Goal: Information Seeking & Learning: Check status

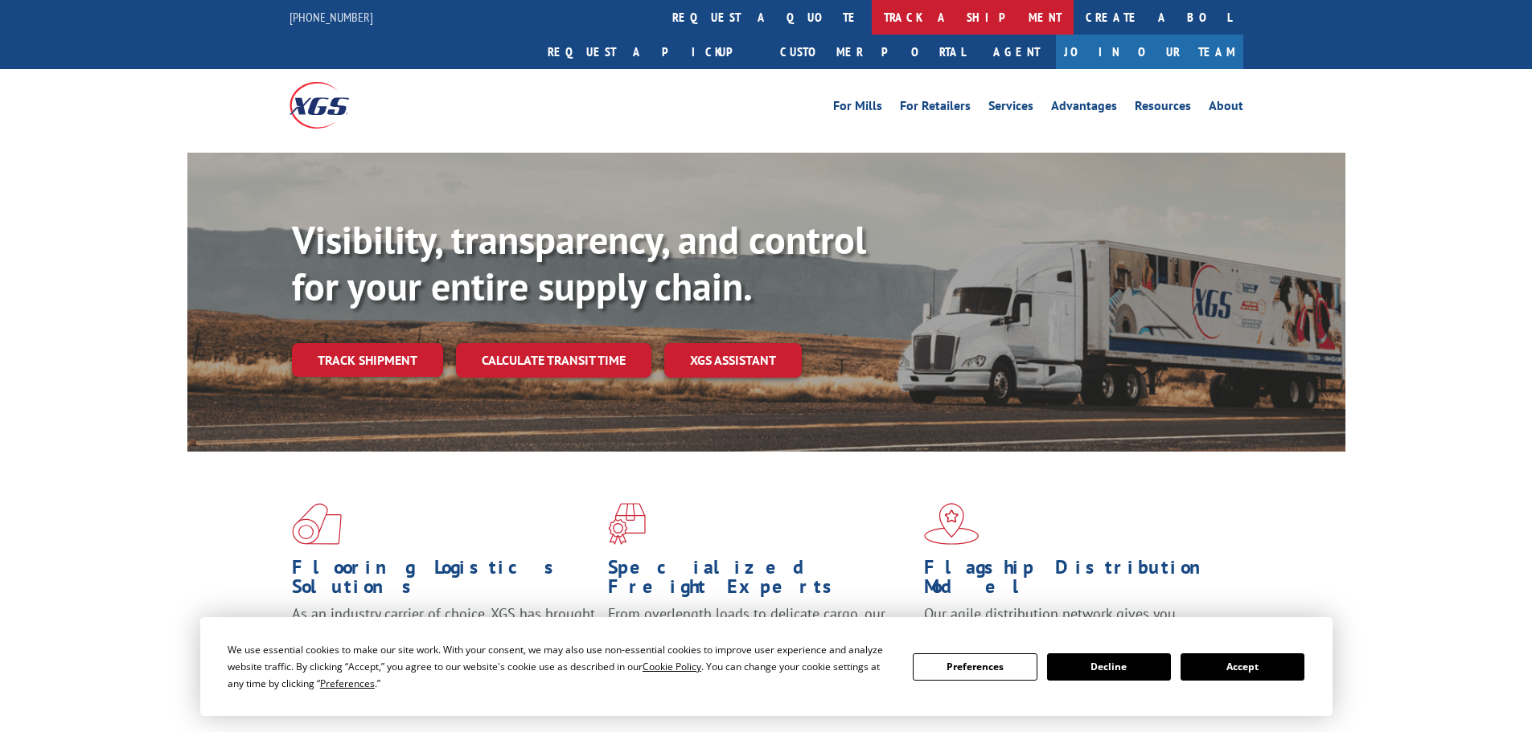
click at [872, 16] on link "track a shipment" at bounding box center [973, 17] width 202 height 35
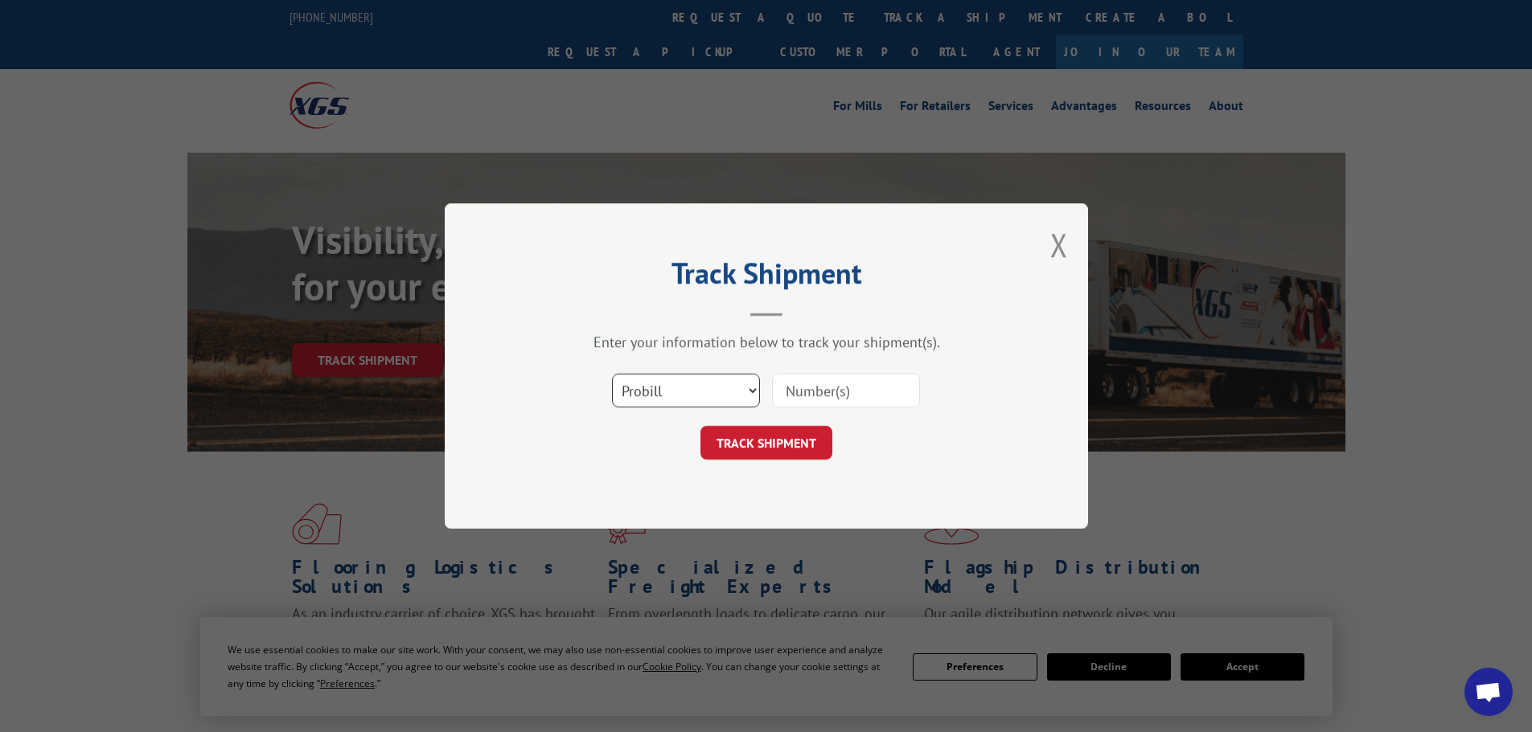
click at [667, 375] on select "Select category... Probill BOL PO" at bounding box center [686, 391] width 148 height 34
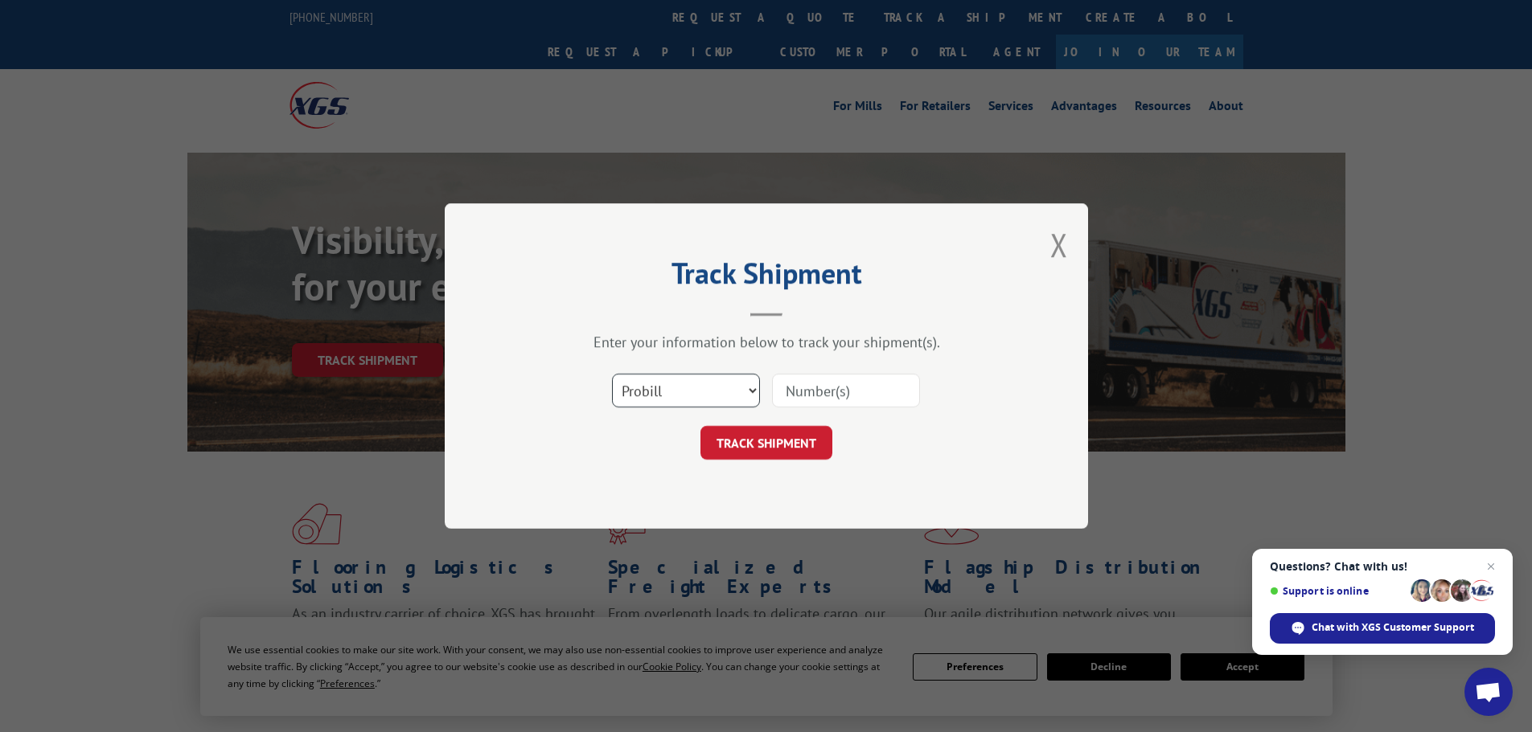
select select "bol"
click at [612, 374] on select "Select category... Probill BOL PO" at bounding box center [686, 391] width 148 height 34
click at [812, 389] on input at bounding box center [846, 391] width 148 height 34
paste input "476380"
type input "476380"
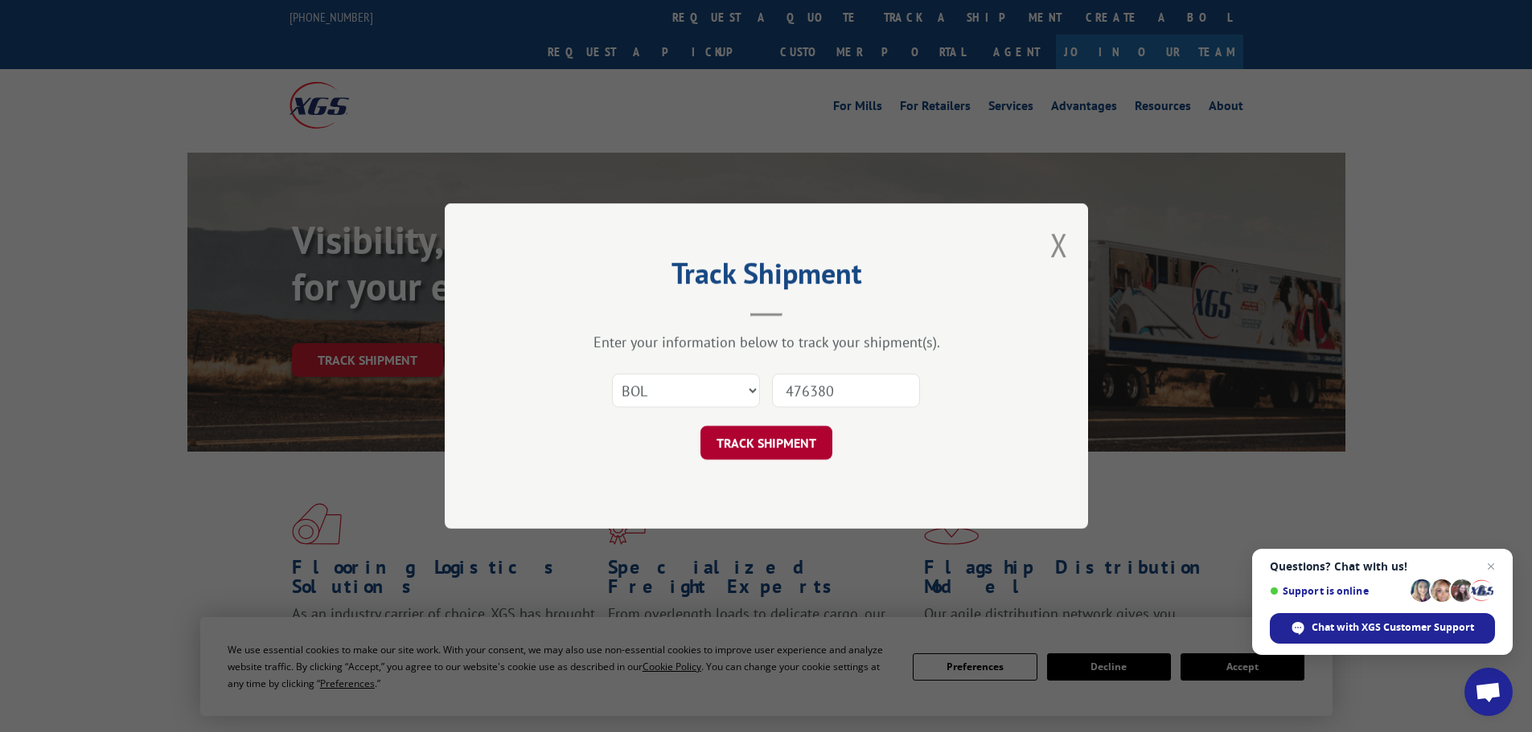
click at [780, 441] on button "TRACK SHIPMENT" at bounding box center [766, 443] width 132 height 34
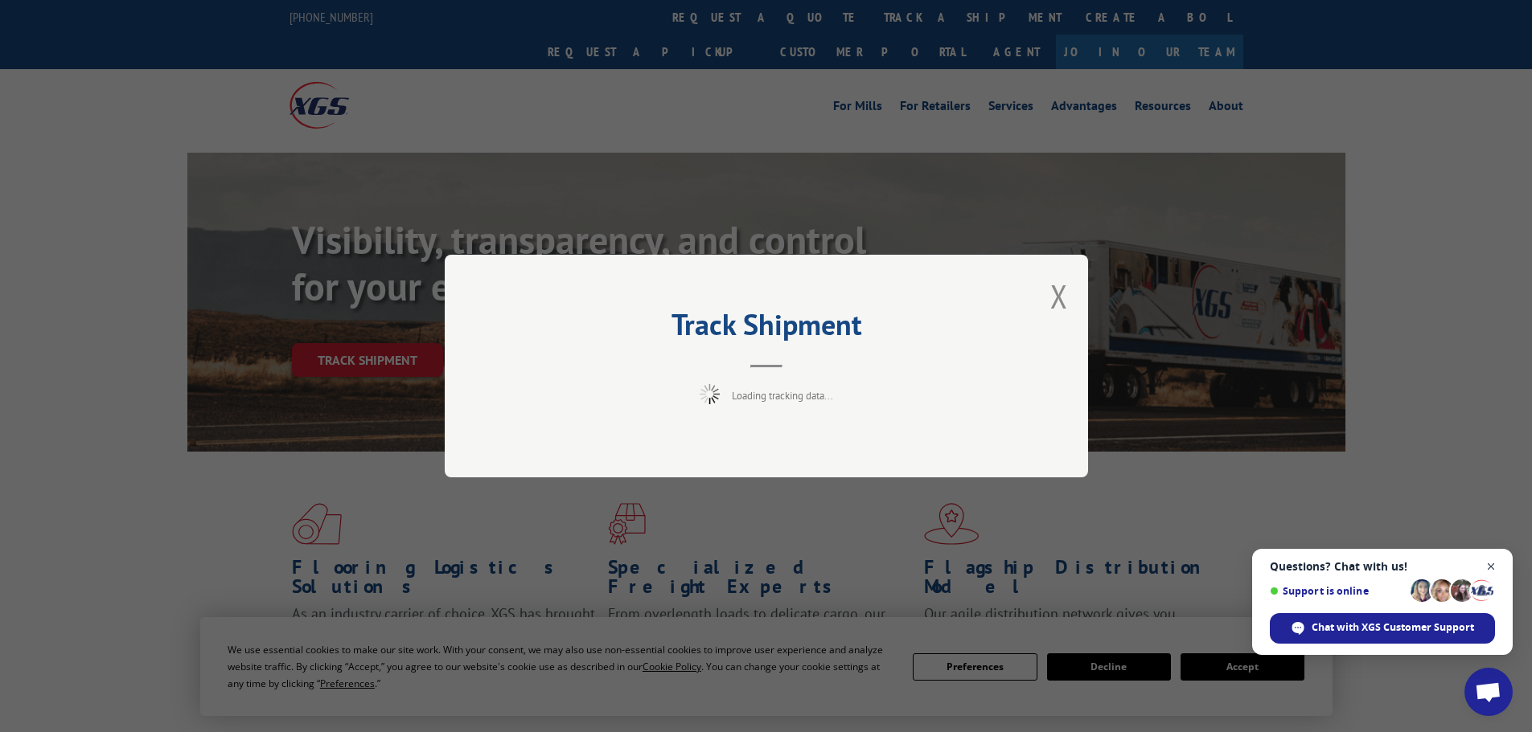
click at [1487, 563] on span "Close chat" at bounding box center [1491, 567] width 20 height 20
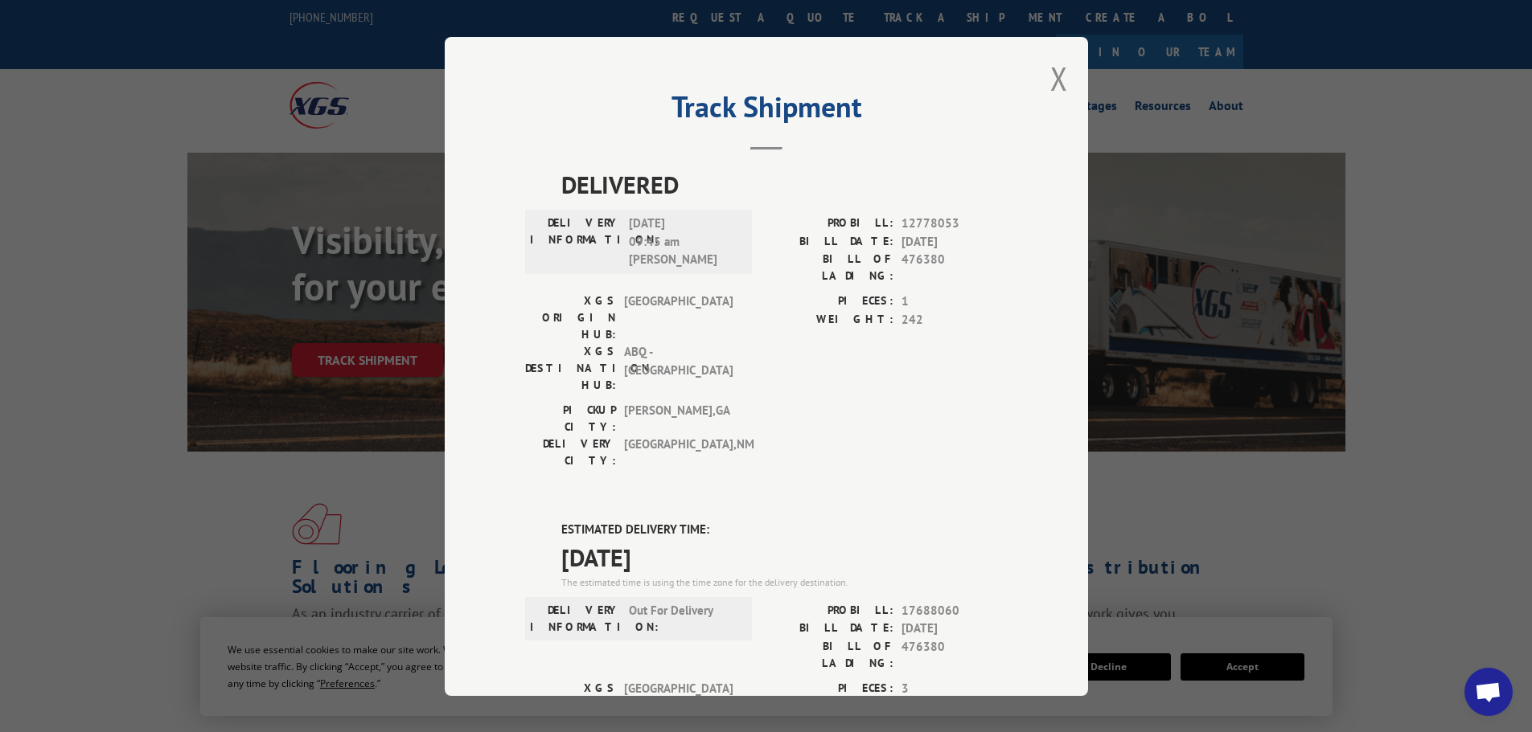
click at [549, 78] on div "Track Shipment DELIVERED DELIVERY INFORMATION: [DATE] 09:45 am [PERSON_NAME]: 1…" at bounding box center [766, 366] width 643 height 659
click at [1052, 76] on button "Close modal" at bounding box center [1059, 78] width 18 height 43
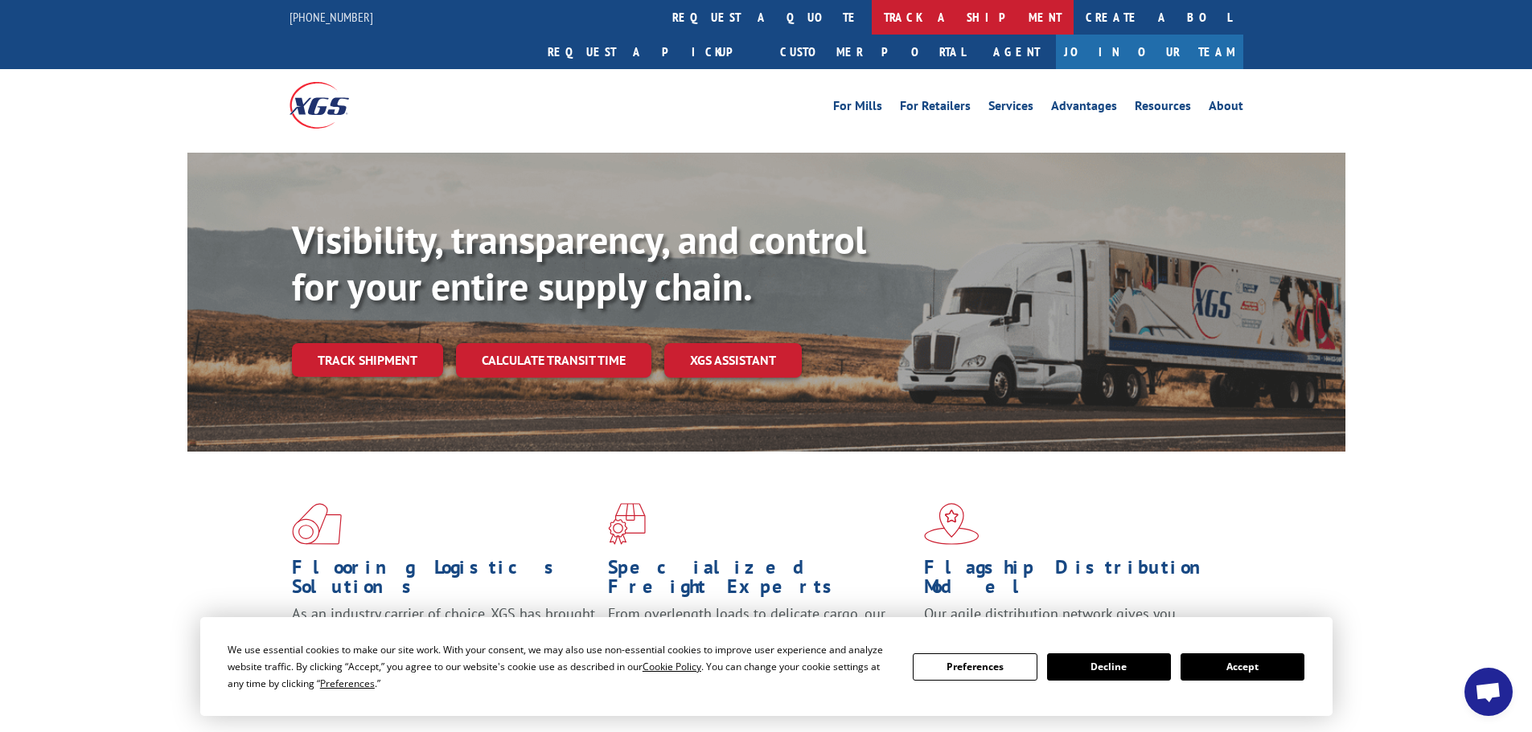
click at [872, 14] on link "track a shipment" at bounding box center [973, 17] width 202 height 35
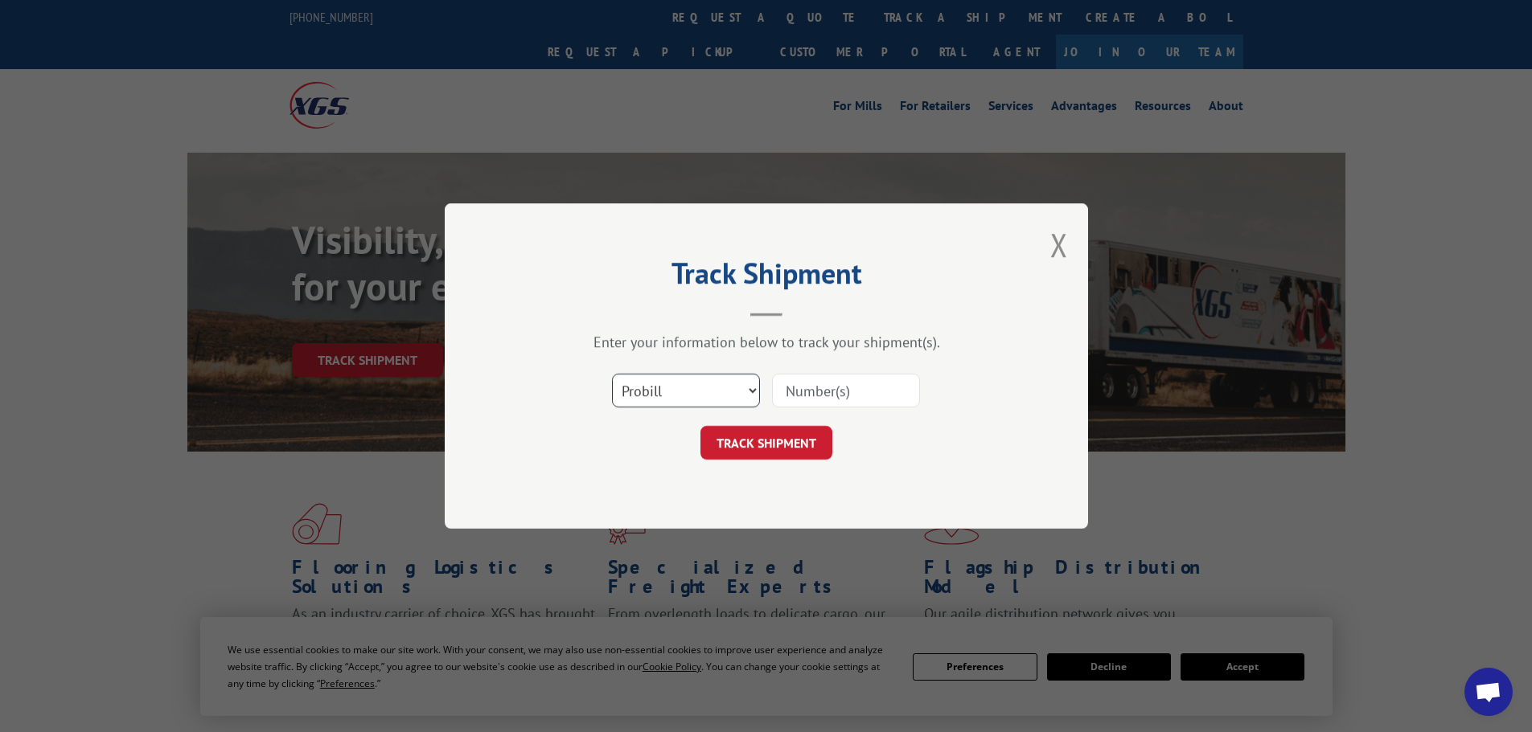
click at [650, 388] on select "Select category... Probill BOL PO" at bounding box center [686, 391] width 148 height 34
select select "bol"
click at [612, 374] on select "Select category... Probill BOL PO" at bounding box center [686, 391] width 148 height 34
click at [831, 400] on input at bounding box center [846, 391] width 148 height 34
paste input "5530984"
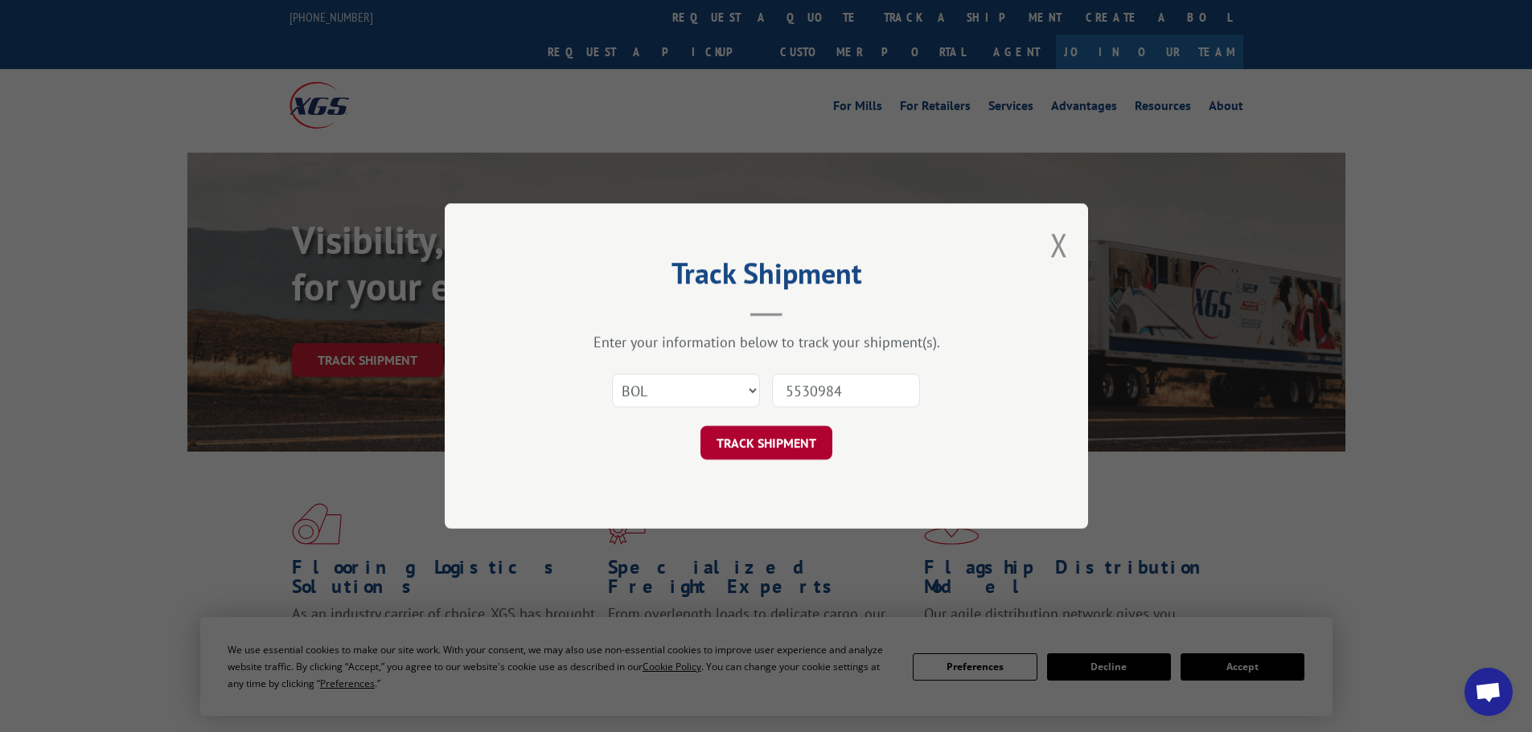
type input "5530984"
click at [750, 440] on button "TRACK SHIPMENT" at bounding box center [766, 443] width 132 height 34
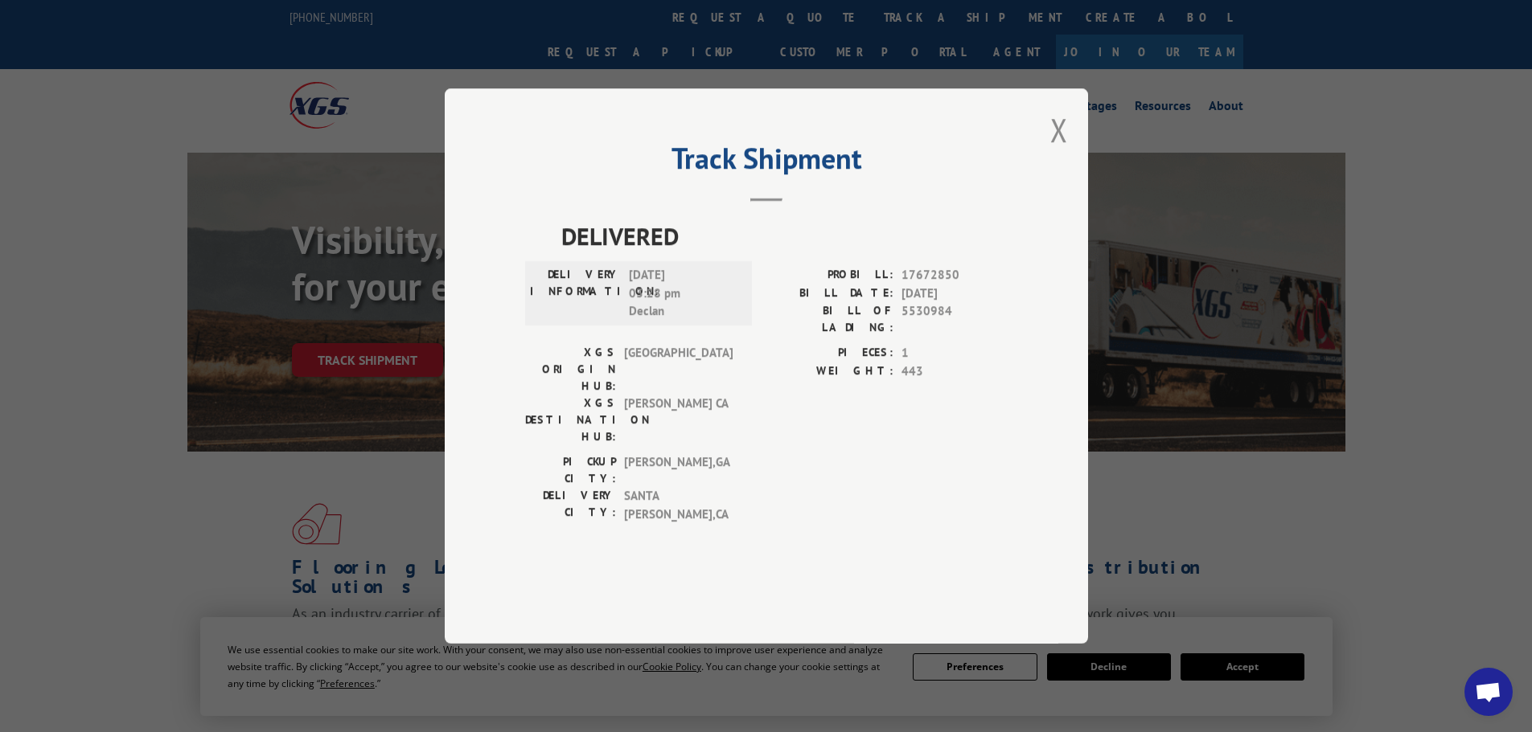
click at [1069, 170] on div "Track Shipment DELIVERED DELIVERY INFORMATION: [DATE] 03:28 pm Declan PROBILL: …" at bounding box center [766, 366] width 643 height 556
click at [1060, 151] on button "Close modal" at bounding box center [1059, 130] width 18 height 43
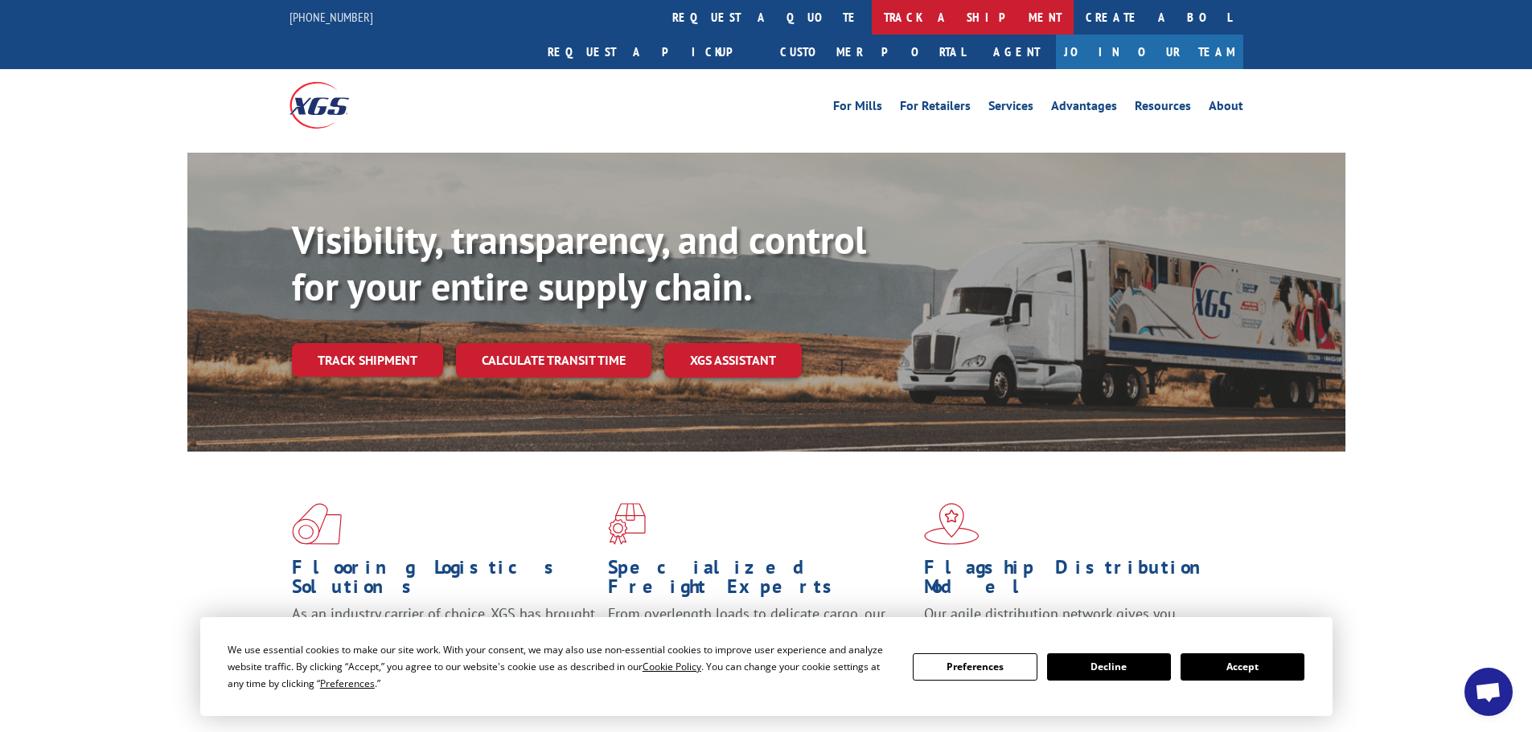
click at [872, 23] on link "track a shipment" at bounding box center [973, 17] width 202 height 35
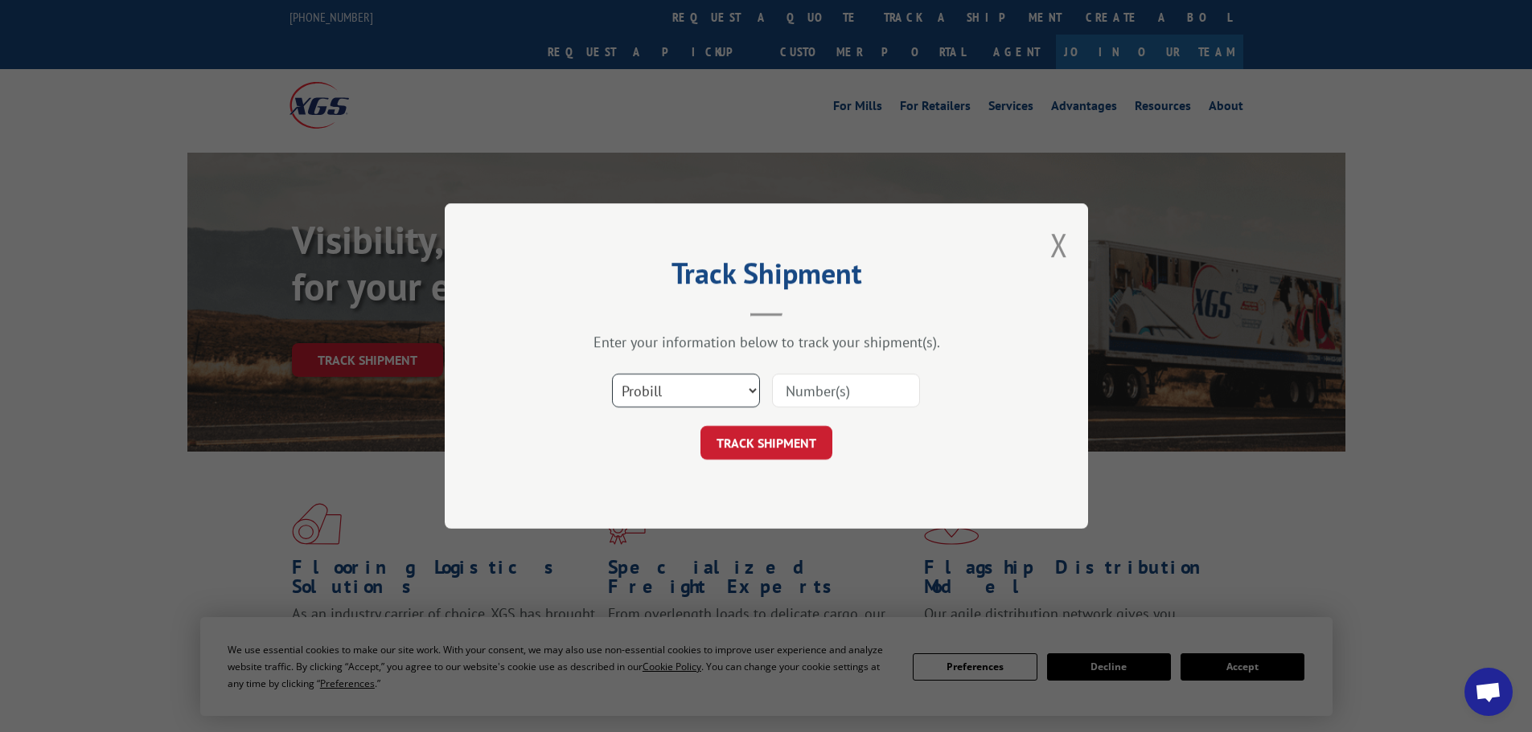
click at [657, 381] on select "Select category... Probill BOL PO" at bounding box center [686, 391] width 148 height 34
select select "bol"
click at [612, 374] on select "Select category... Probill BOL PO" at bounding box center [686, 391] width 148 height 34
click at [814, 396] on input at bounding box center [846, 391] width 148 height 34
paste input "5530984"
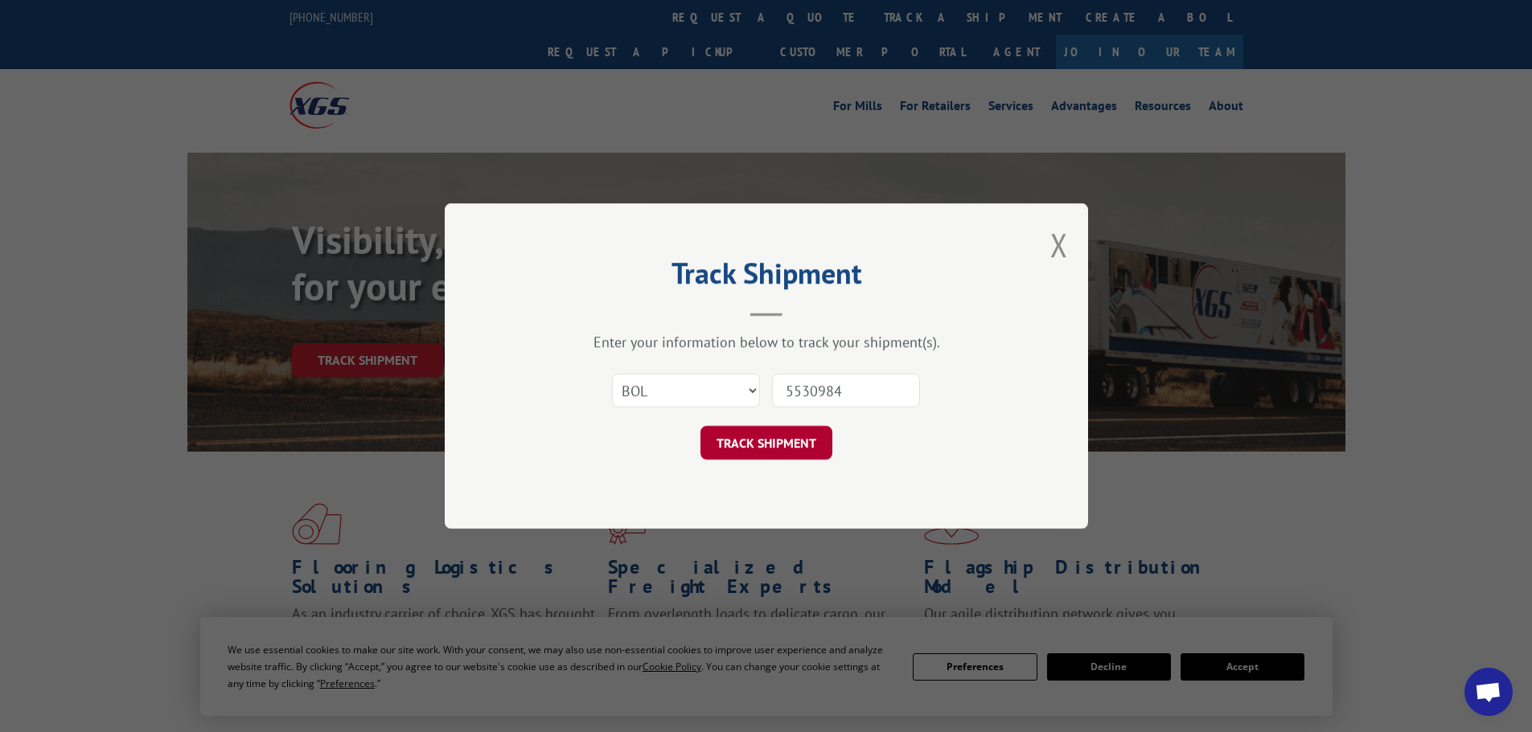
type input "5530984"
click at [728, 448] on button "TRACK SHIPMENT" at bounding box center [766, 443] width 132 height 34
